Goal: Task Accomplishment & Management: Use online tool/utility

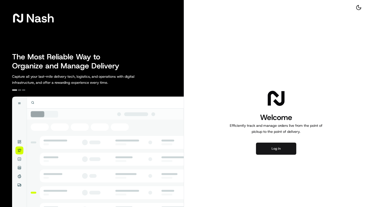
click at [291, 154] on button "Log in" at bounding box center [276, 149] width 40 height 12
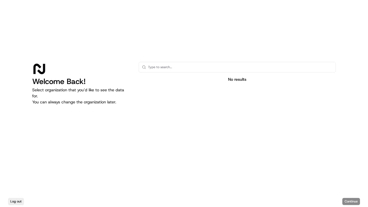
click at [233, 72] on div at bounding box center [237, 67] width 197 height 11
click at [204, 66] on input "text" at bounding box center [240, 67] width 185 height 10
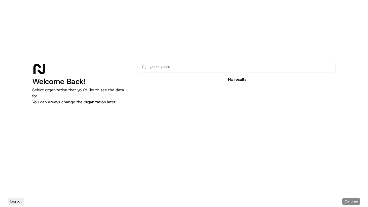
click at [346, 201] on div "Log out Continue" at bounding box center [184, 201] width 368 height 11
click at [16, 201] on button "Log out" at bounding box center [16, 201] width 16 height 7
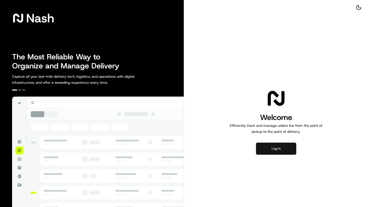
click at [281, 153] on button "Log in" at bounding box center [276, 149] width 40 height 12
click at [272, 150] on button "Log in" at bounding box center [276, 149] width 40 height 12
